Goal: Find specific page/section: Find specific page/section

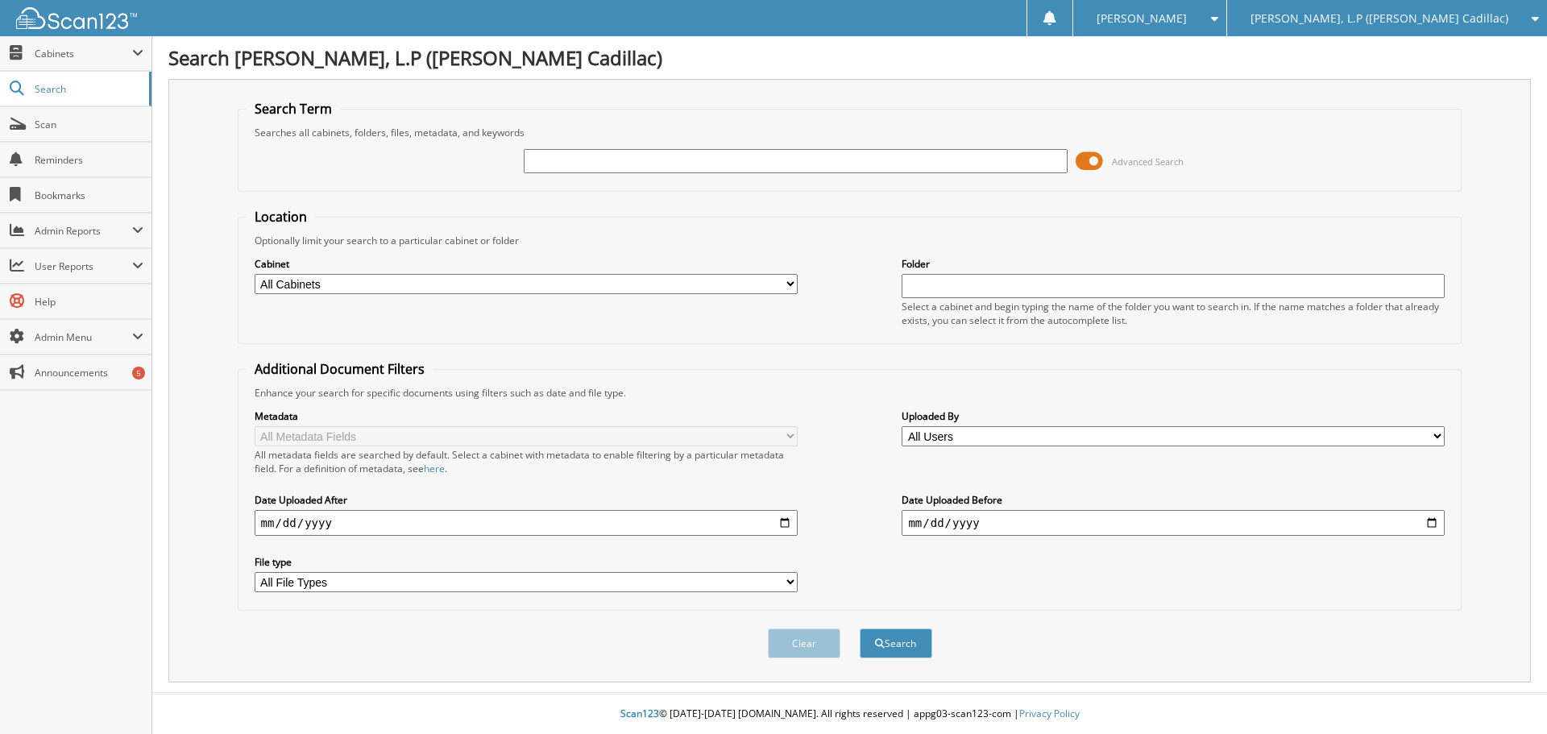
click at [1086, 159] on span at bounding box center [1089, 161] width 27 height 24
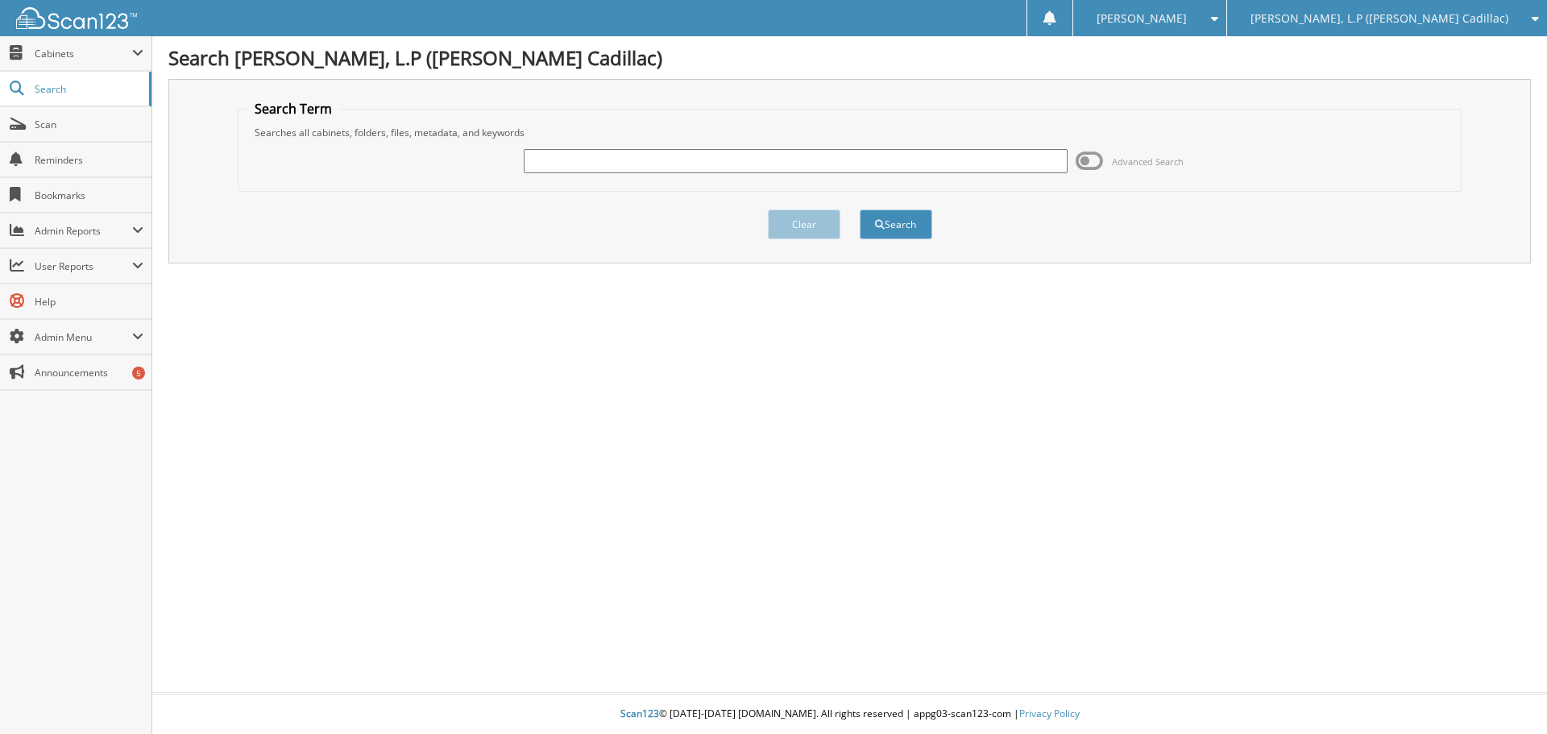
click at [986, 163] on input "text" at bounding box center [795, 161] width 543 height 24
type input "1"
type input "15717"
click at [860, 209] on button "Search" at bounding box center [896, 224] width 73 height 30
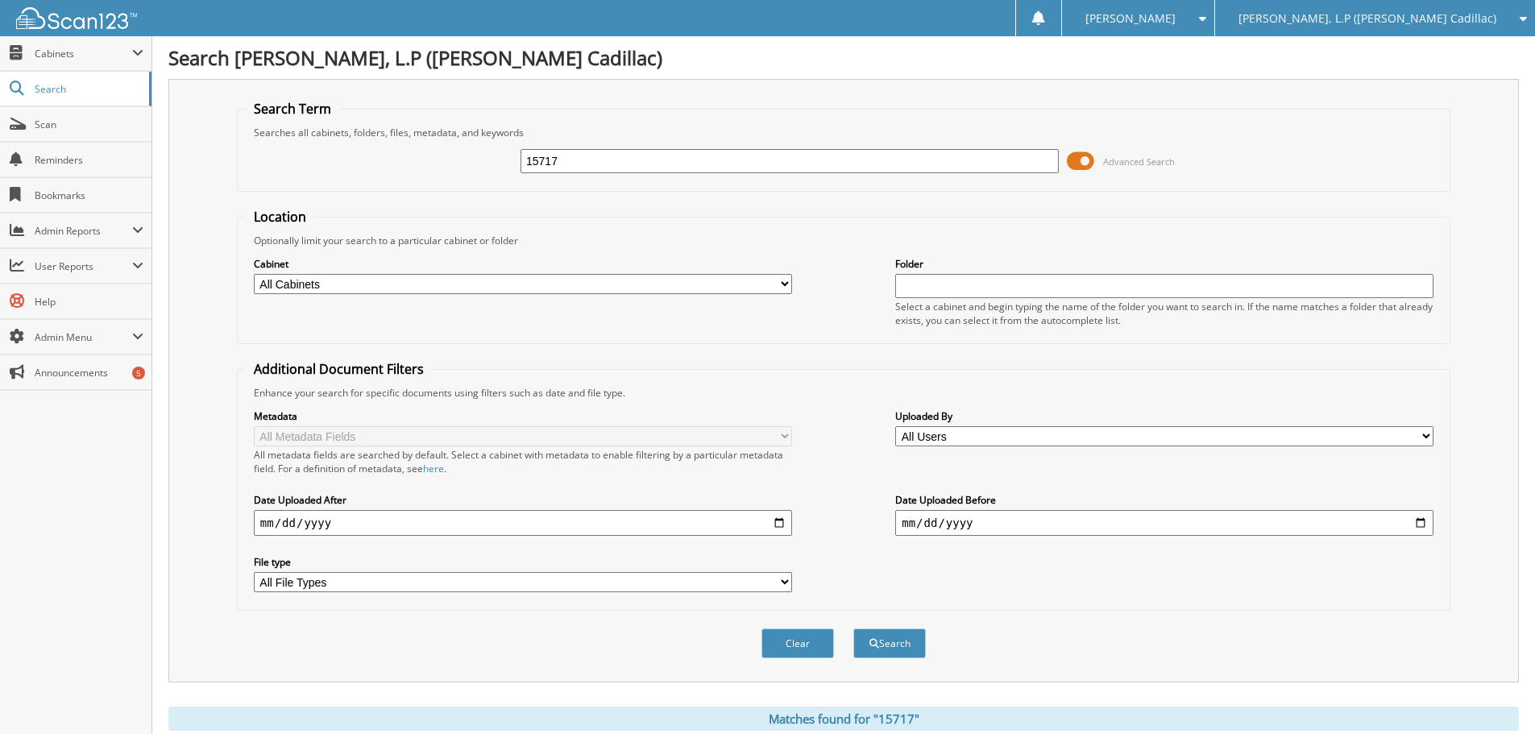
click at [1073, 163] on span at bounding box center [1080, 161] width 27 height 24
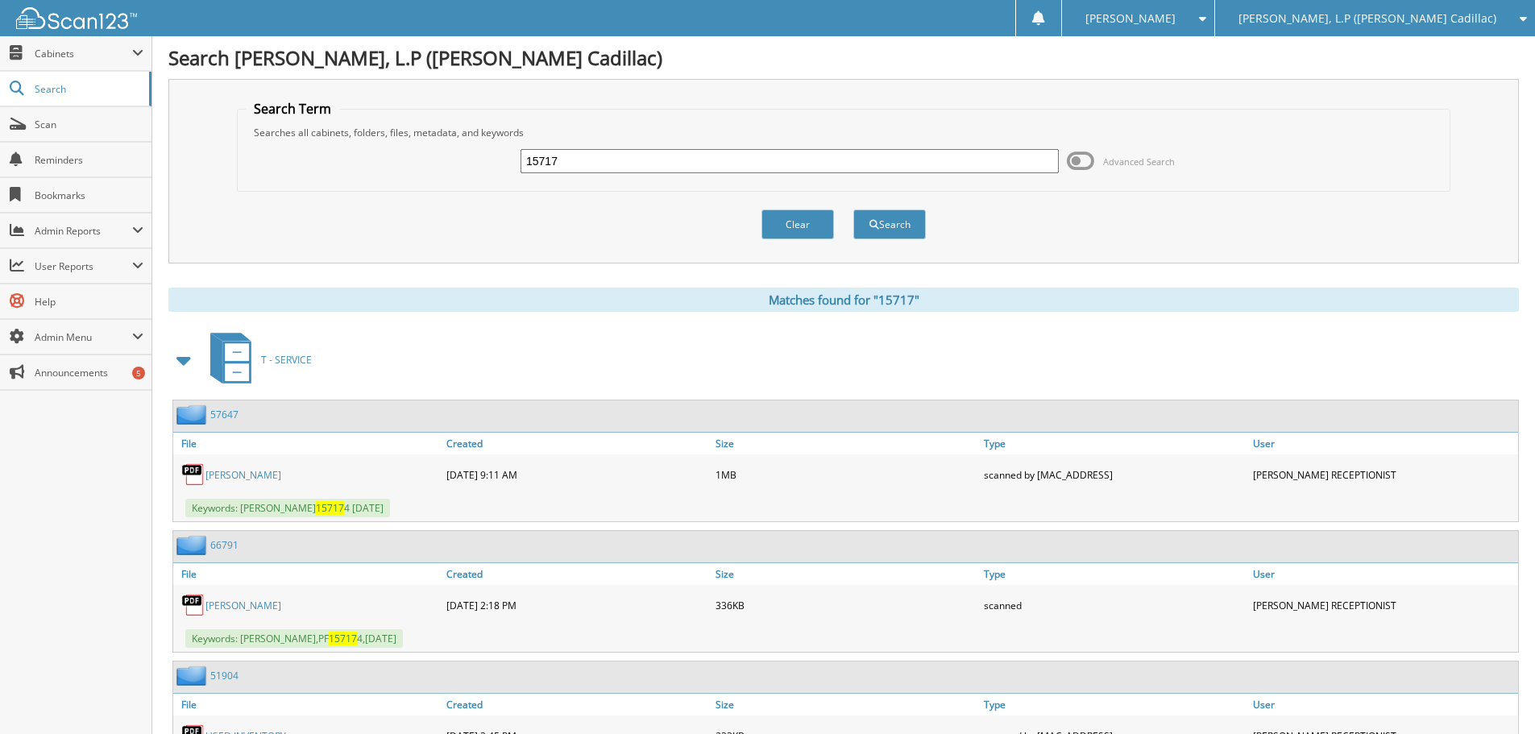
click at [181, 359] on span at bounding box center [184, 360] width 23 height 29
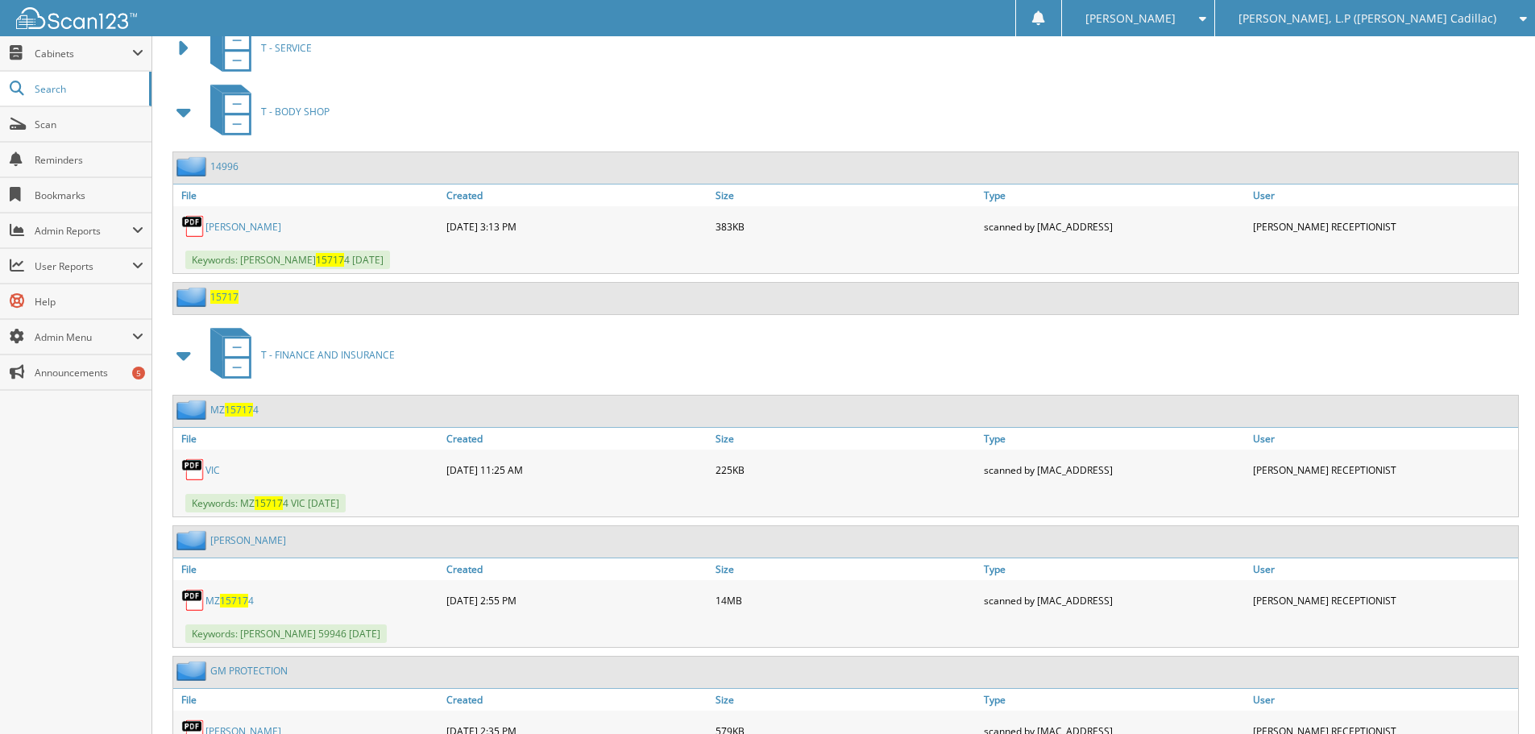
scroll to position [322, 0]
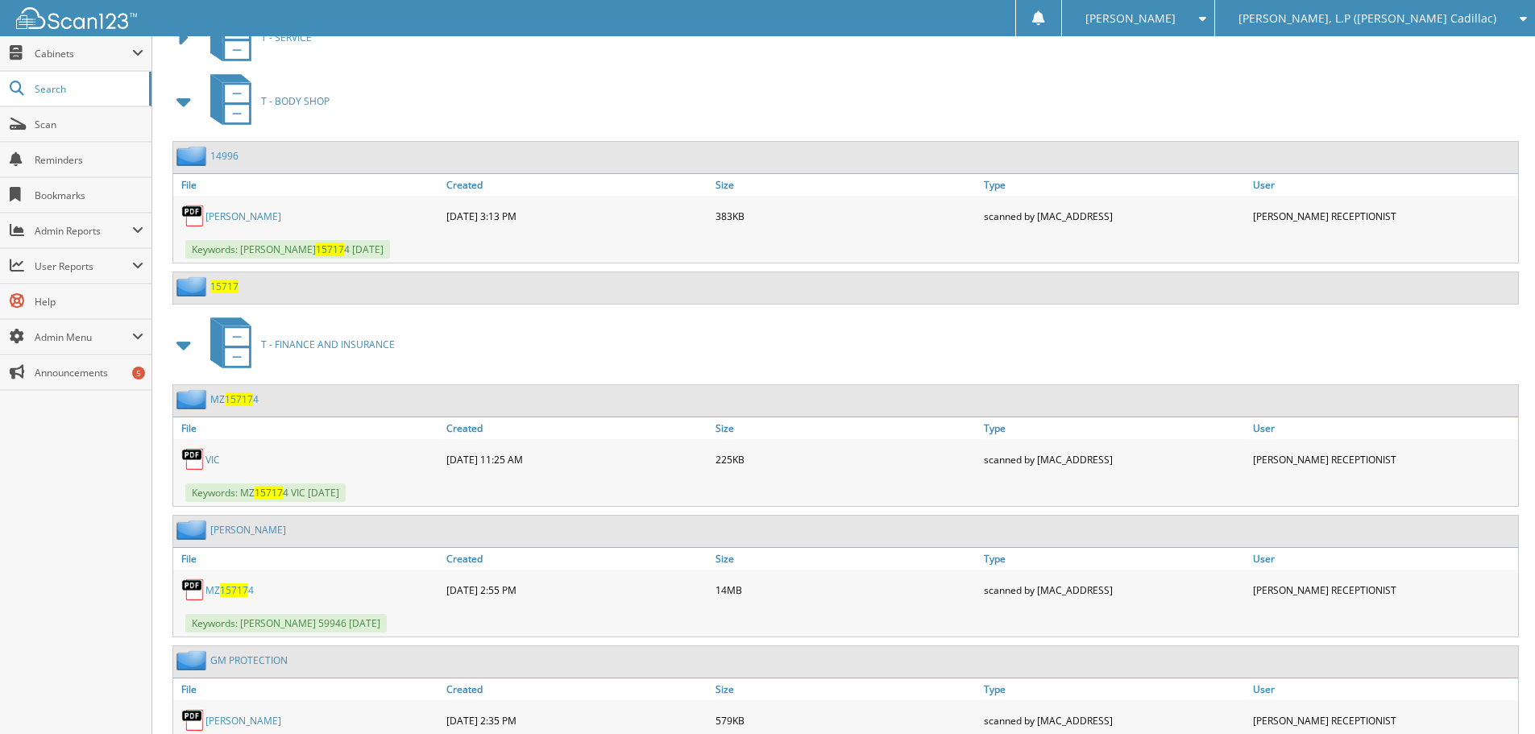
click at [218, 282] on span "15717" at bounding box center [224, 287] width 28 height 14
